Goal: Navigation & Orientation: Find specific page/section

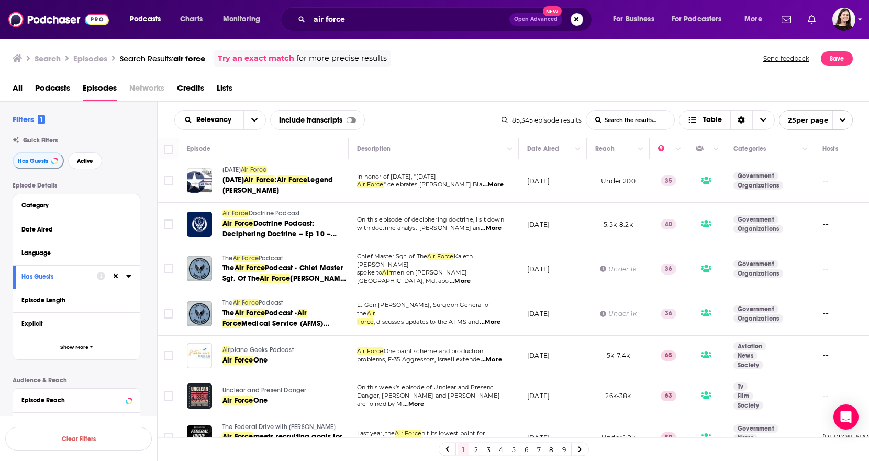
click at [846, 13] on img "Logged in as lucynalen" at bounding box center [843, 19] width 23 height 23
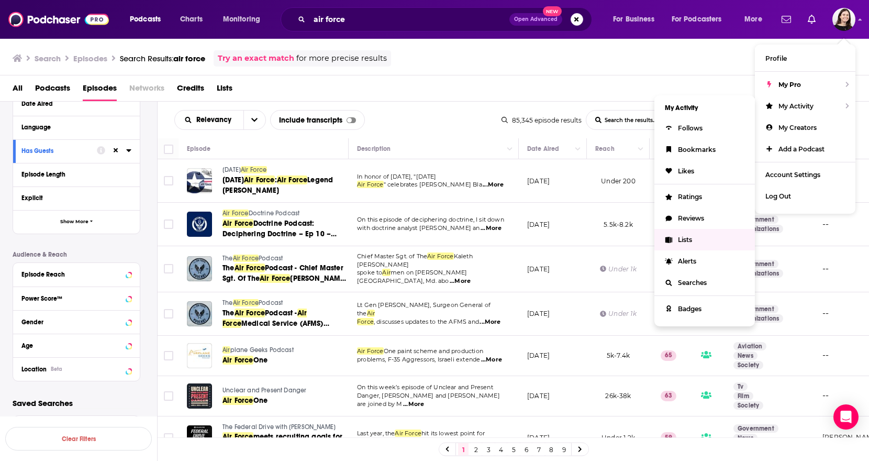
click at [690, 237] on span "Lists" at bounding box center [685, 240] width 14 height 8
